Goal: Information Seeking & Learning: Learn about a topic

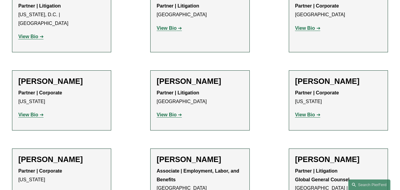
scroll to position [2881, 0]
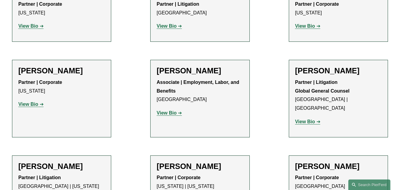
scroll to position [2971, 0]
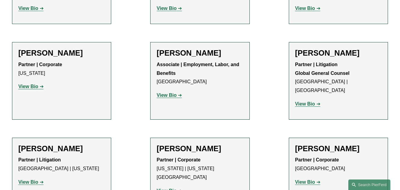
scroll to position [3061, 0]
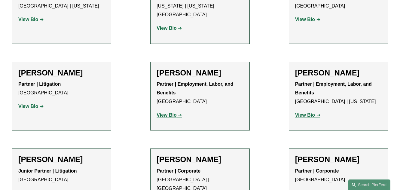
scroll to position [3151, 0]
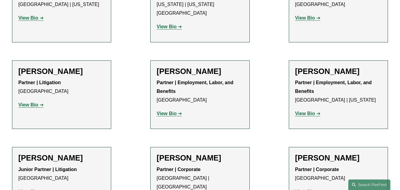
click at [308, 189] on strong "View Bio" at bounding box center [305, 191] width 20 height 5
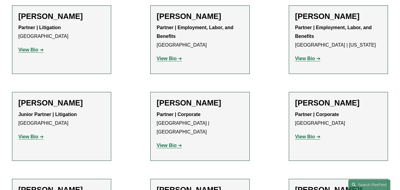
scroll to position [3212, 0]
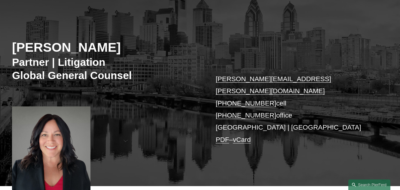
scroll to position [60, 0]
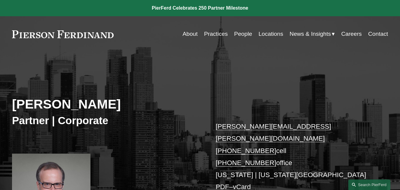
drag, startPoint x: 225, startPoint y: 117, endPoint x: 224, endPoint y: 125, distance: 8.2
click at [207, 117] on div "Julian Hammar Partner | Corporate julian.hammar@pierferd.com +1.571.867.8370 ce…" at bounding box center [200, 148] width 400 height 169
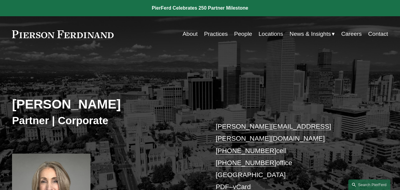
drag, startPoint x: 238, startPoint y: 120, endPoint x: 234, endPoint y: 118, distance: 4.6
click at [234, 118] on div "Julie Herzog Partner | Corporate julie.herzog@pierferd.com +1.303.246.4189 cell…" at bounding box center [200, 148] width 400 height 169
